Goal: Find specific page/section: Find specific page/section

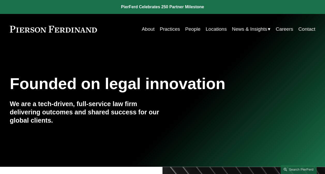
click at [213, 29] on link "Locations" at bounding box center [216, 29] width 21 height 10
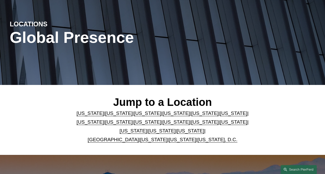
scroll to position [52, 0]
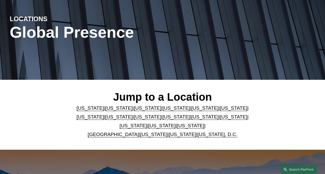
click at [88, 110] on link "[US_STATE]" at bounding box center [90, 108] width 27 height 5
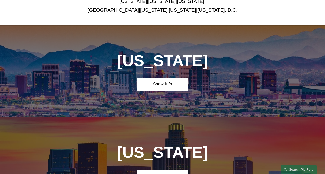
scroll to position [203, 0]
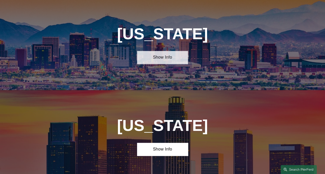
click at [162, 57] on link "Show Info" at bounding box center [162, 57] width 51 height 13
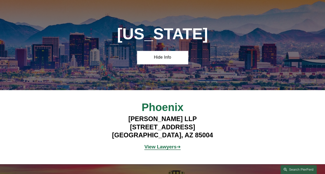
click at [159, 150] on strong "View Lawyers" at bounding box center [160, 146] width 32 height 5
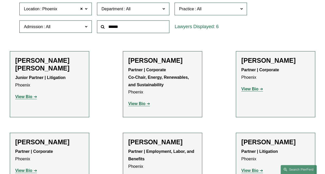
scroll to position [155, 0]
